Goal: Task Accomplishment & Management: Manage account settings

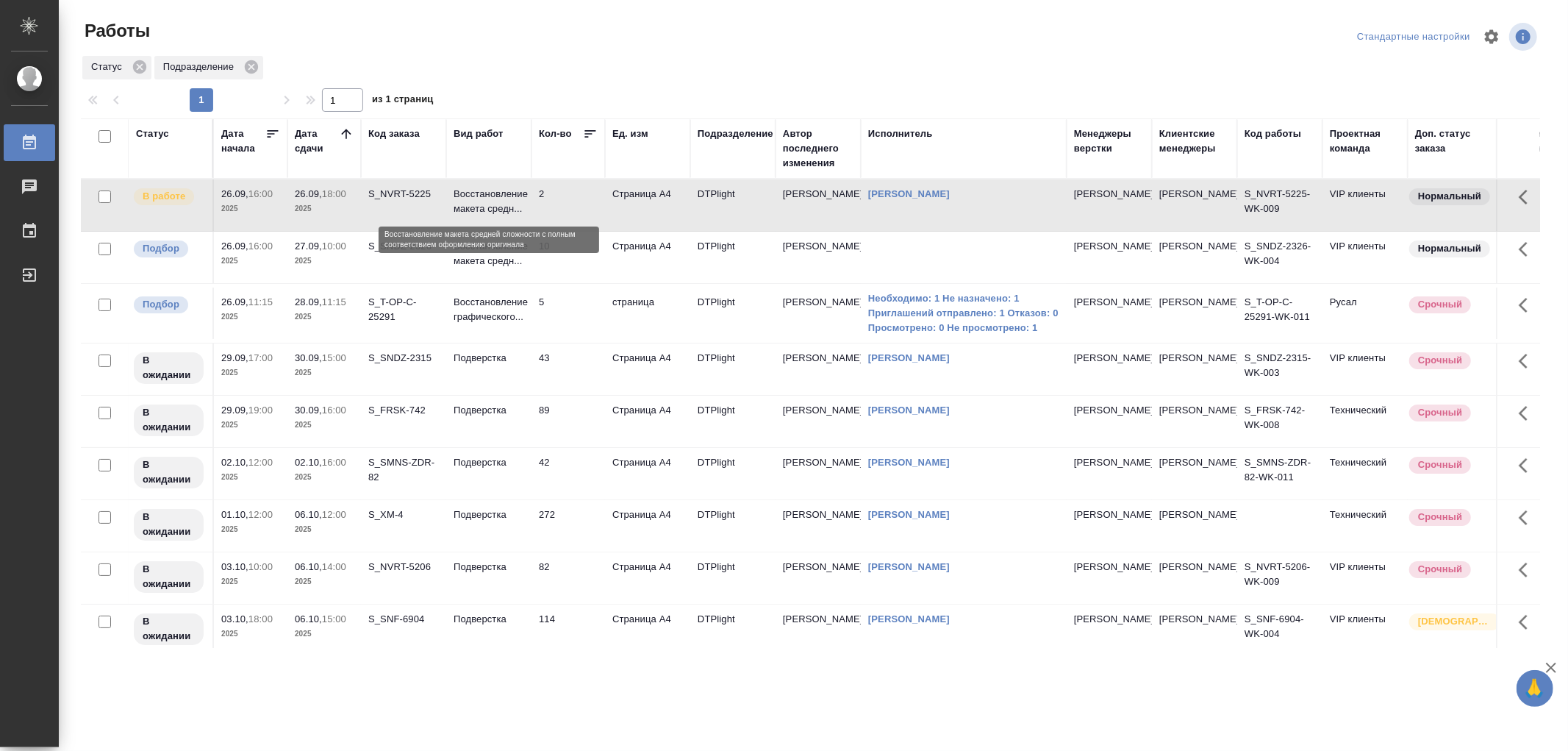
click at [486, 206] on p "Восстановление макета средн..." at bounding box center [488, 202] width 70 height 30
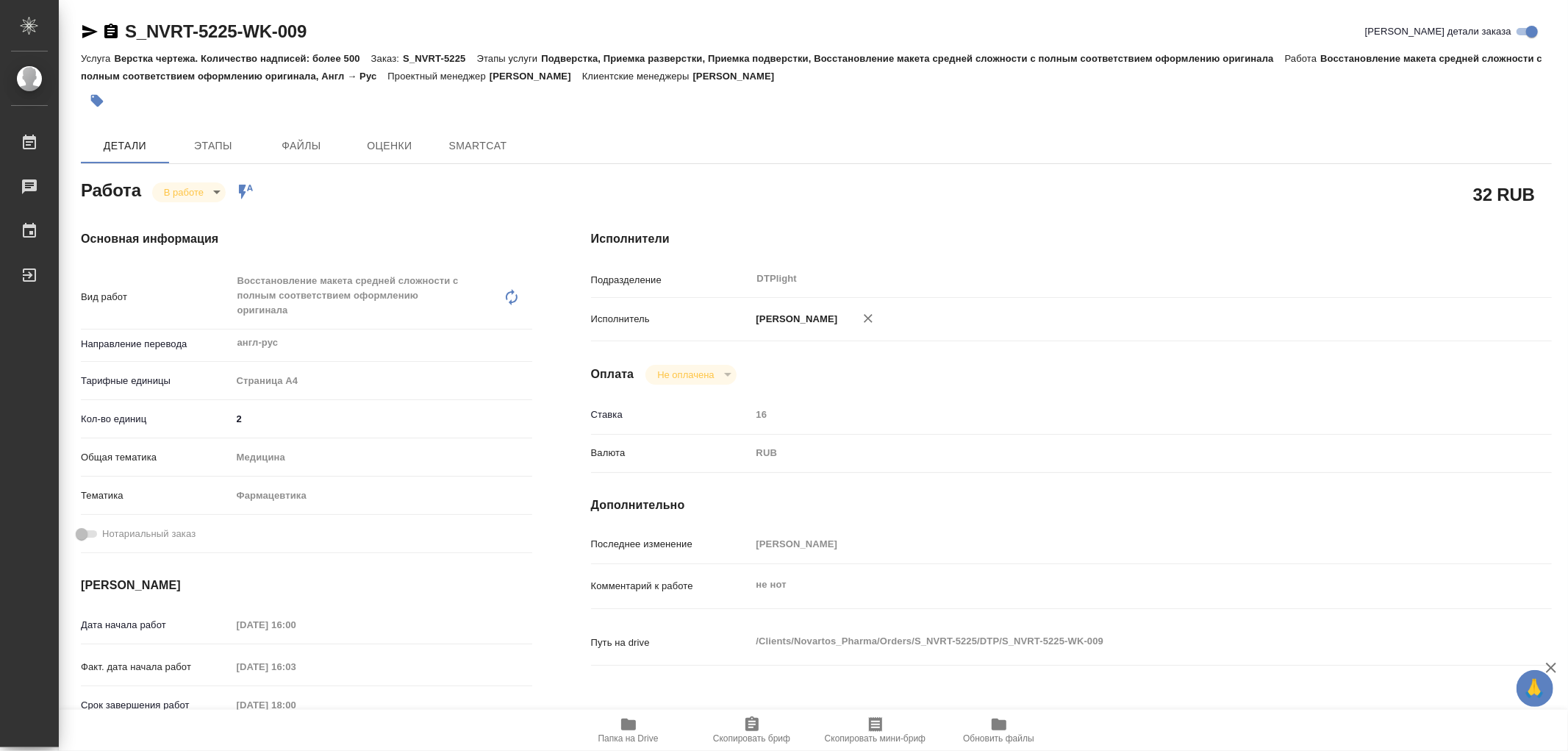
type textarea "x"
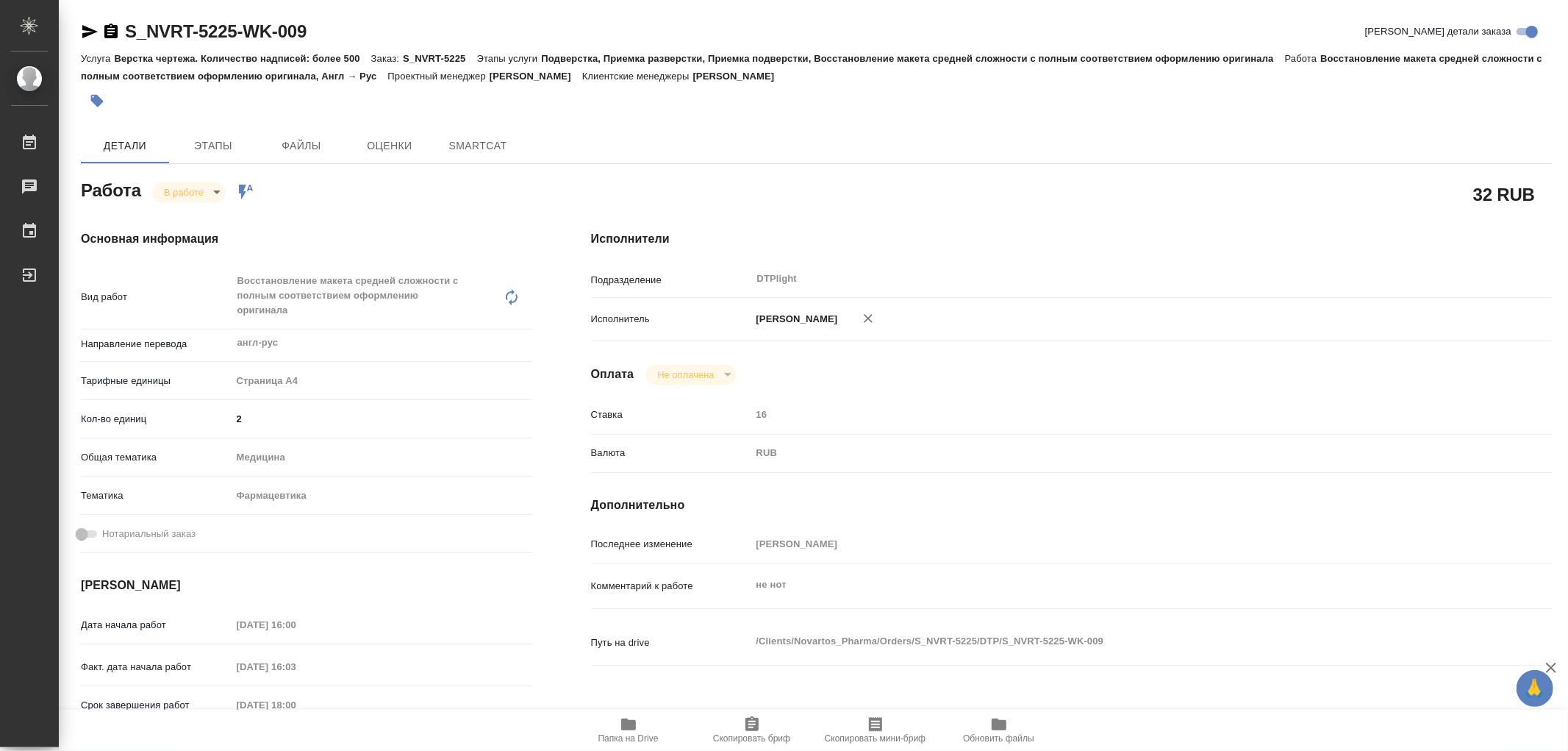
type textarea "x"
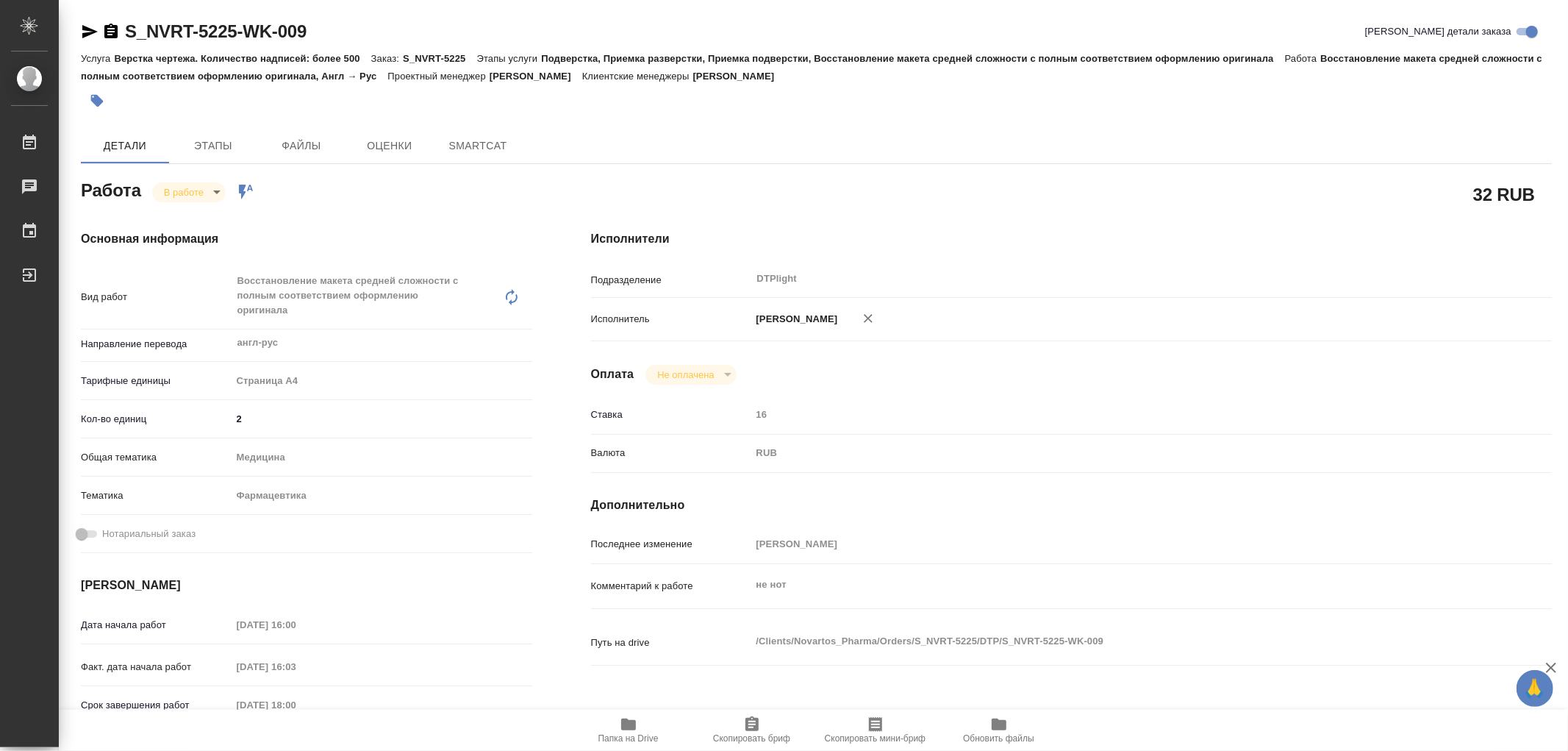
type textarea "x"
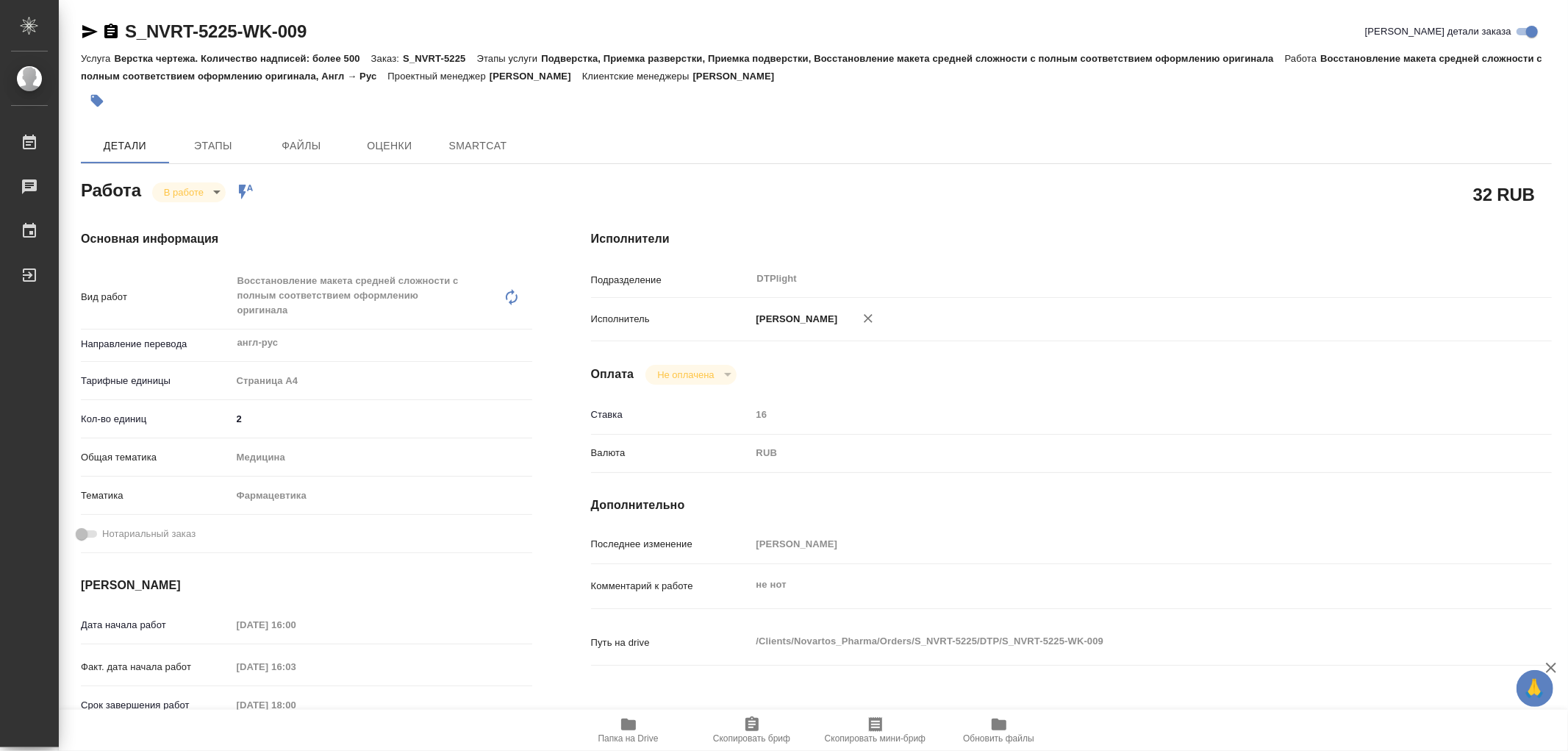
type textarea "x"
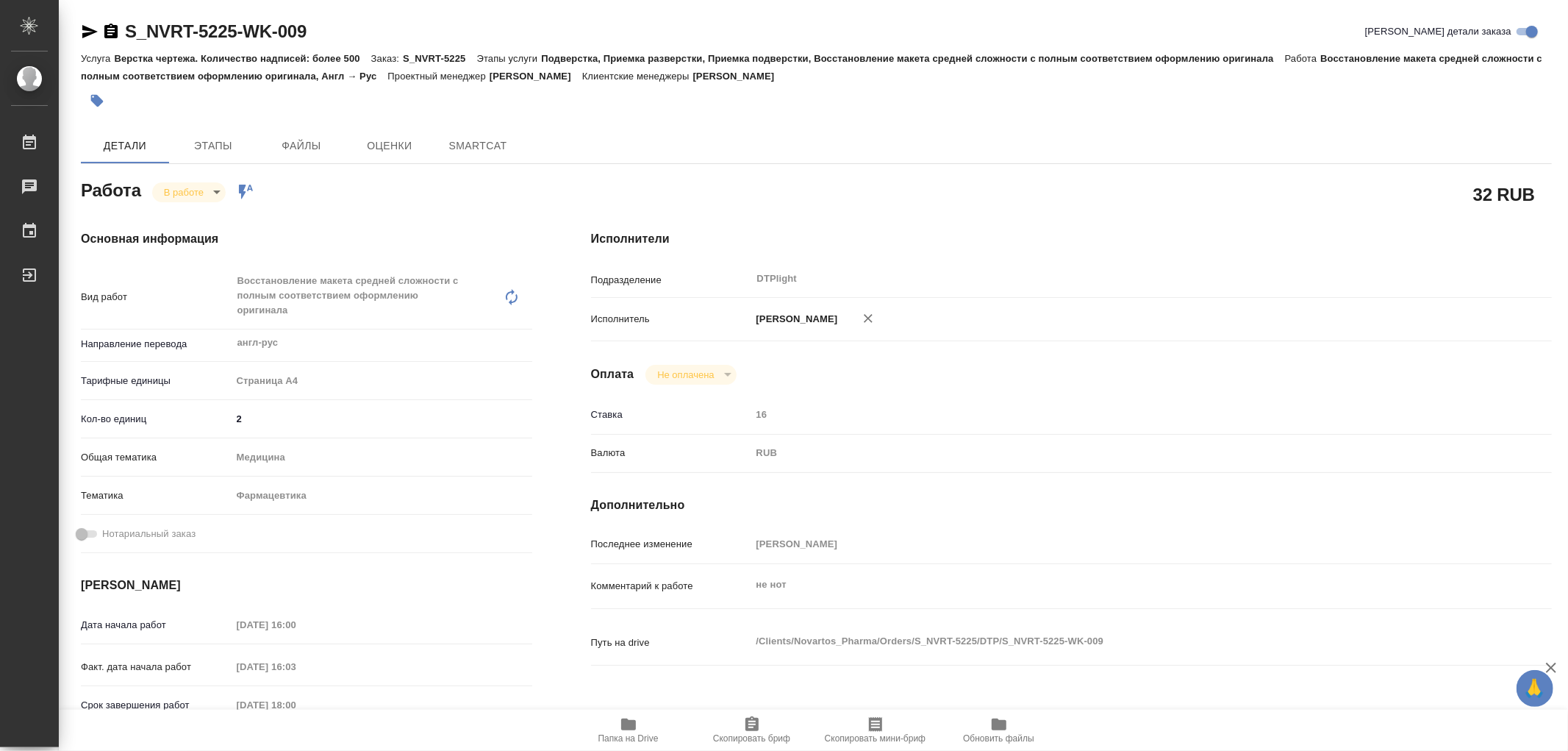
type textarea "x"
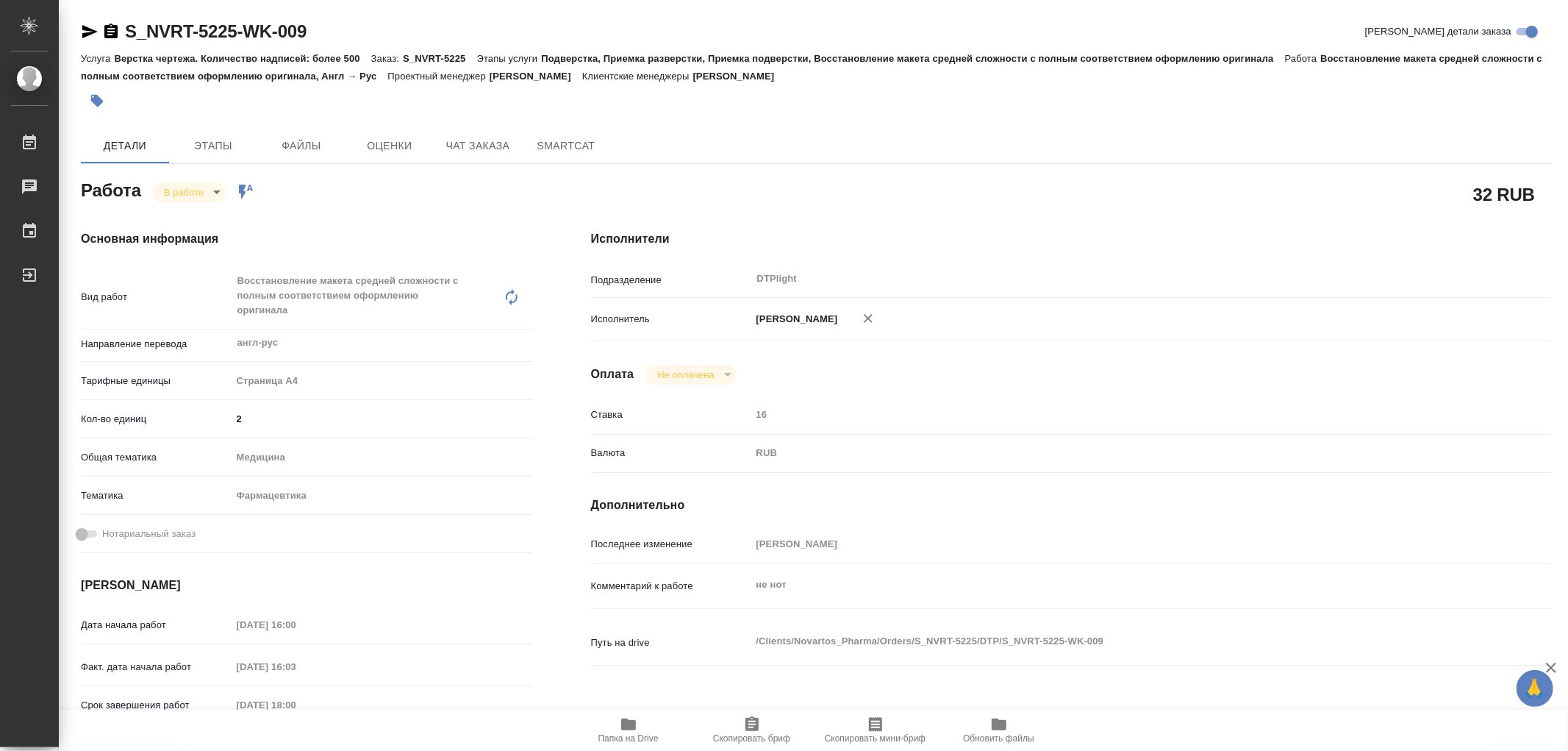
click at [627, 727] on icon "button" at bounding box center [628, 724] width 15 height 12
type textarea "x"
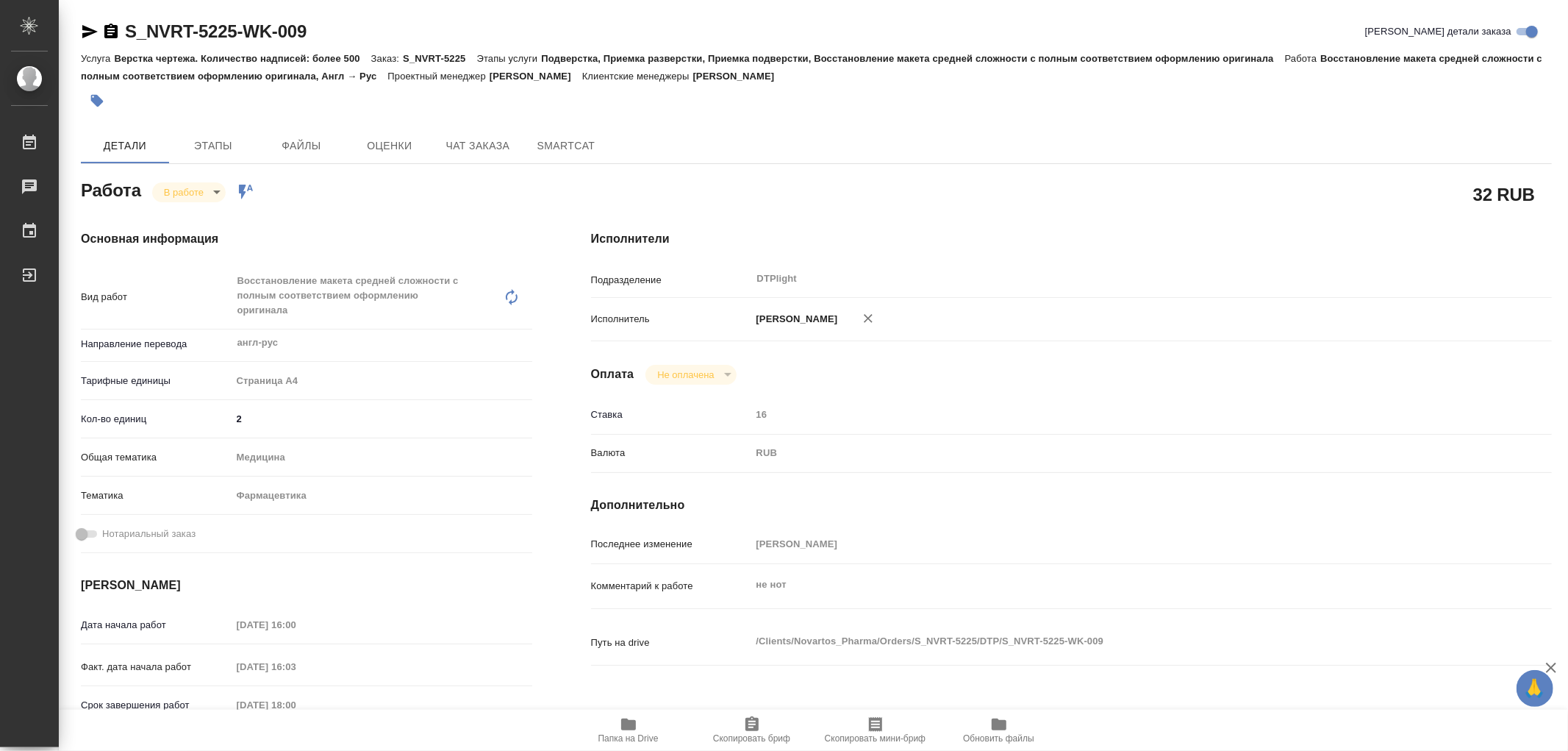
type textarea "x"
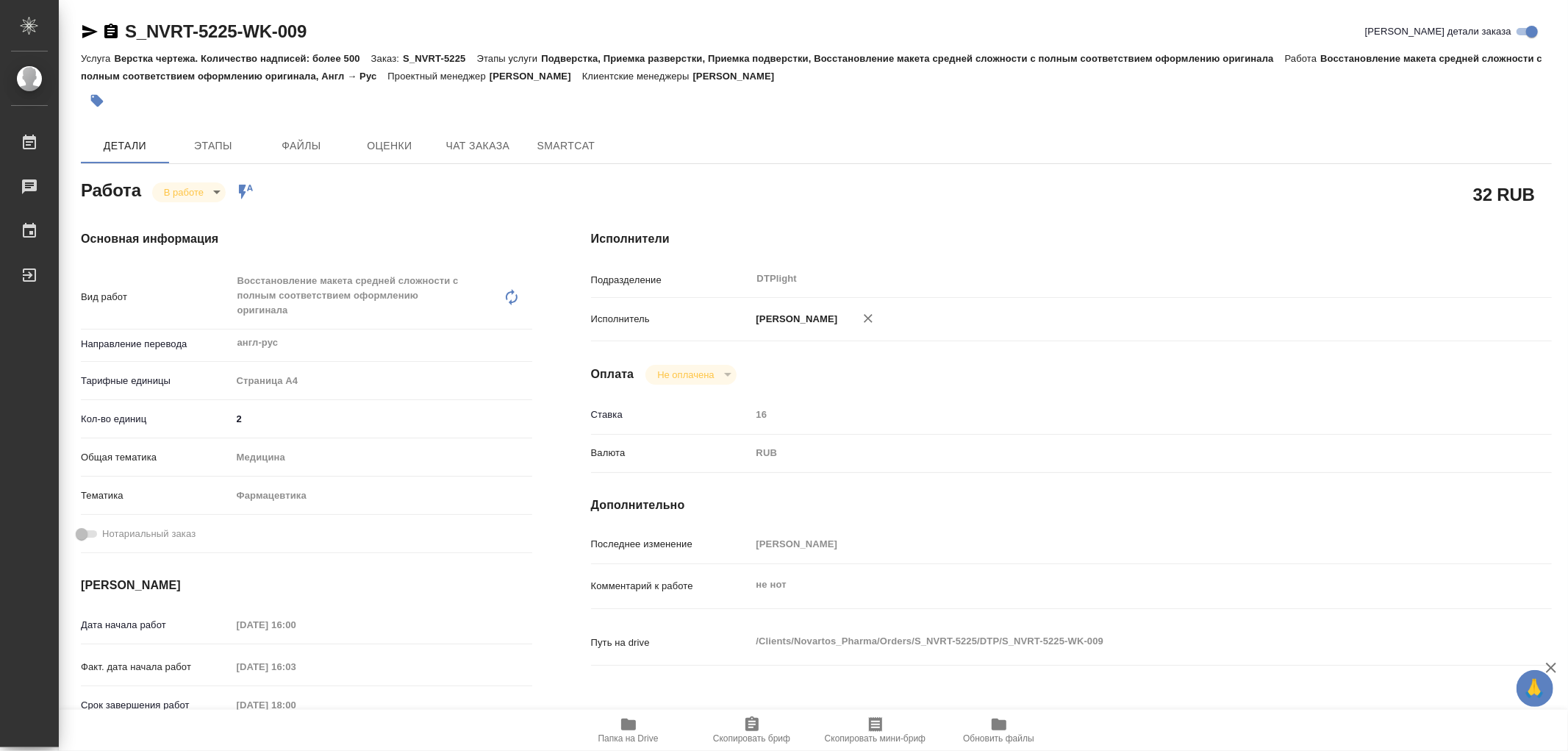
type textarea "x"
click at [177, 197] on body "🙏 .cls-1 fill:#fff; AWATERA Работы 0 Чаты График Выйти S_NVRT-5225-WK-009 Кратк…" at bounding box center [784, 375] width 1568 height 751
click at [182, 219] on button "Выполнен" at bounding box center [191, 217] width 53 height 16
type textarea "x"
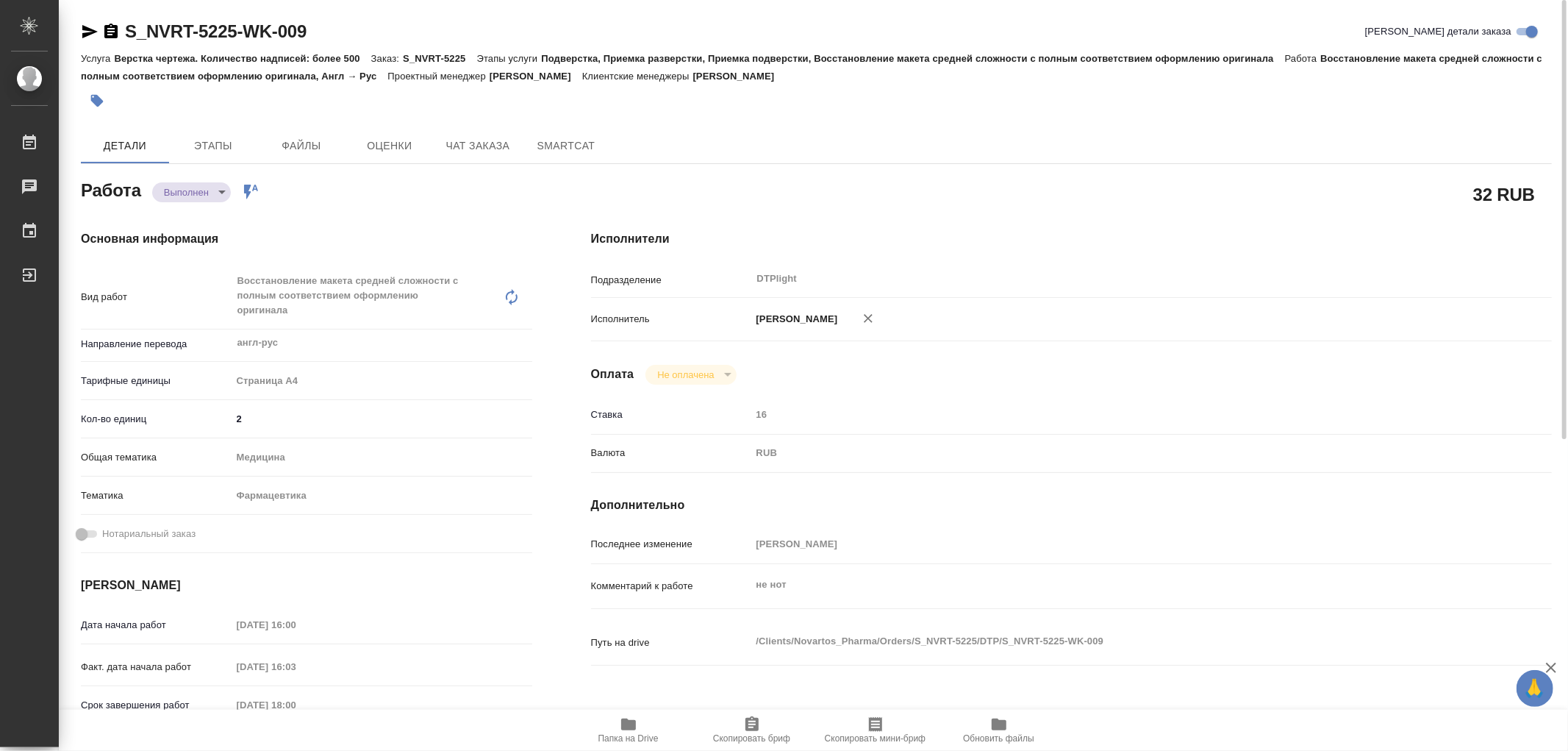
type textarea "x"
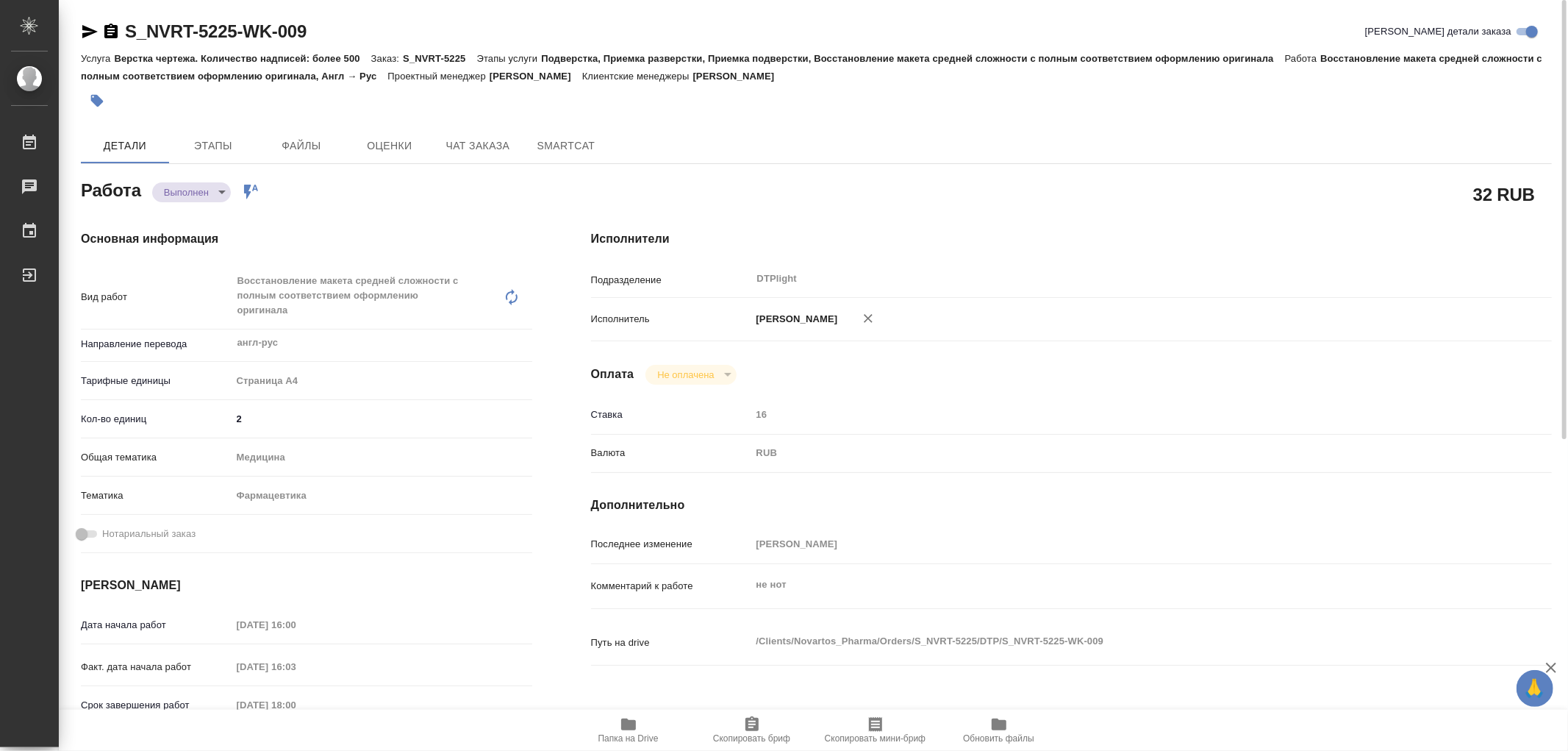
type textarea "x"
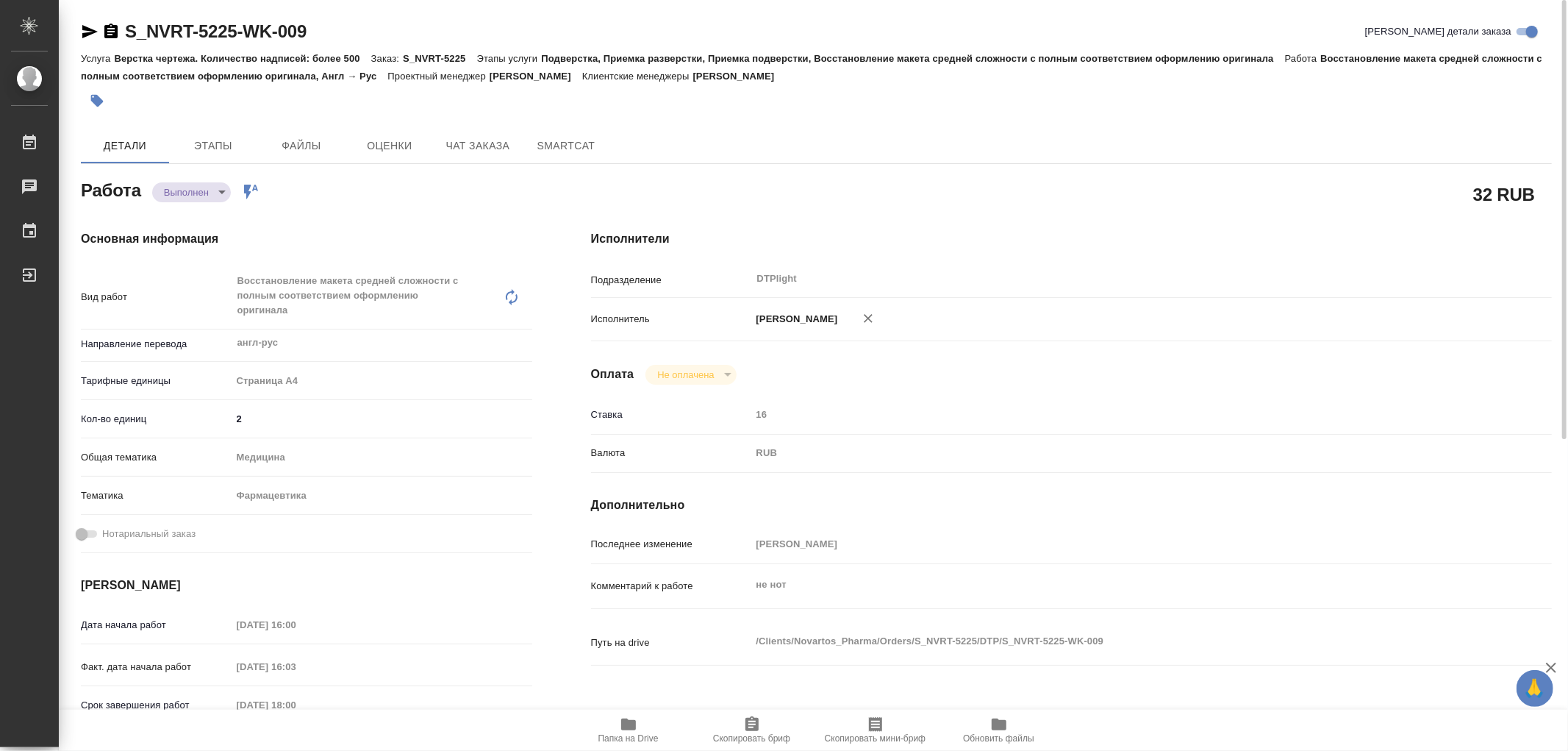
type textarea "x"
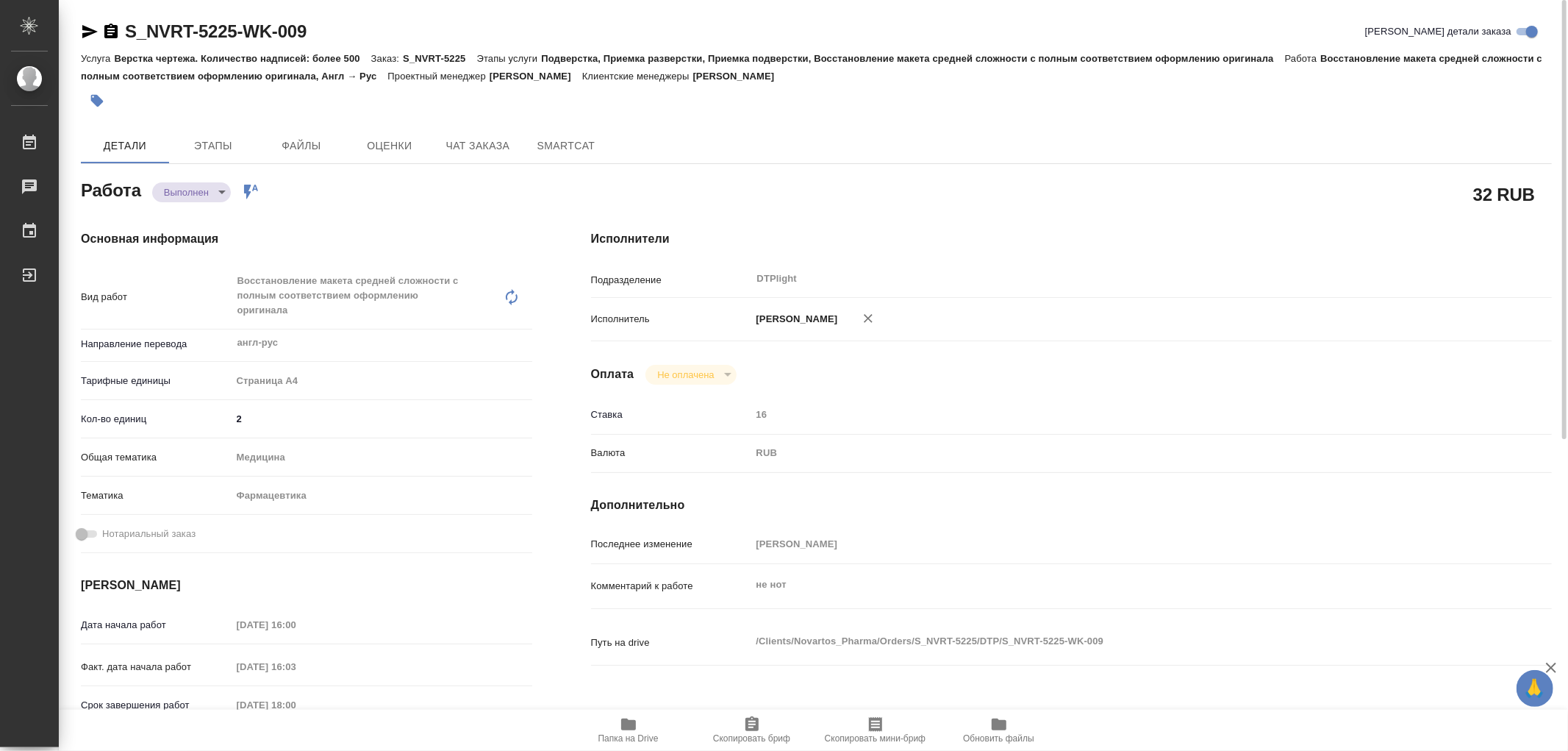
type textarea "x"
